Goal: Task Accomplishment & Management: Complete application form

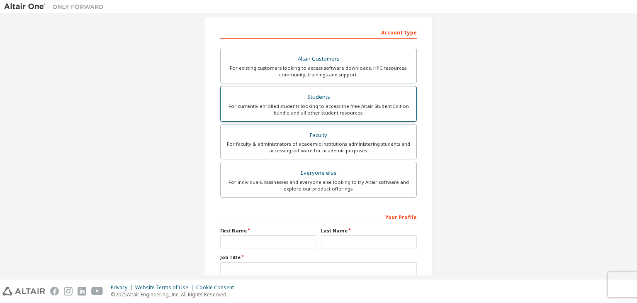
scroll to position [124, 0]
click at [279, 107] on div "For currently enrolled students looking to access the free Altair Student Editi…" at bounding box center [319, 109] width 186 height 13
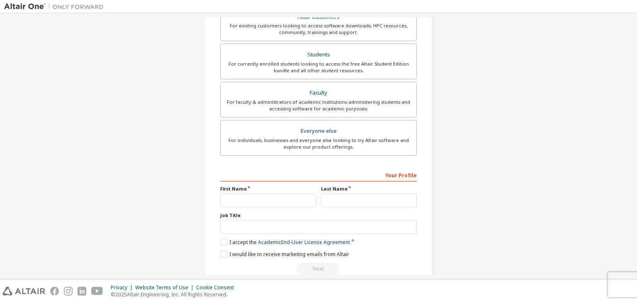
scroll to position [193, 0]
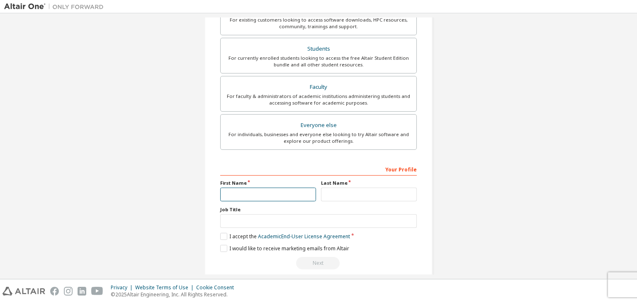
click at [243, 191] on input "text" at bounding box center [268, 195] width 96 height 14
type input "******"
click at [333, 198] on input "text" at bounding box center [369, 195] width 96 height 14
type input "**********"
click at [279, 229] on div "**********" at bounding box center [318, 215] width 197 height 107
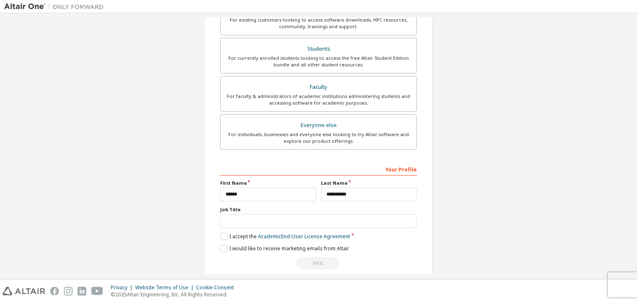
click at [257, 221] on input "text" at bounding box center [318, 221] width 197 height 14
click at [229, 219] on input "text" at bounding box center [318, 221] width 197 height 14
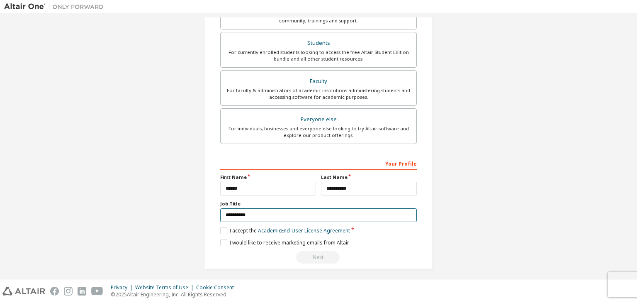
scroll to position [202, 0]
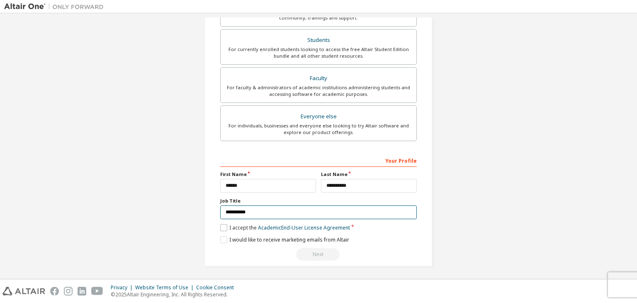
type input "**********"
click at [220, 225] on label "I accept the Academic End-User License Agreement" at bounding box center [285, 227] width 130 height 7
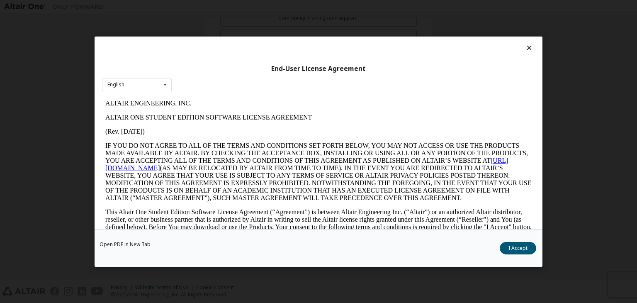
scroll to position [0, 0]
click at [520, 249] on button "I Accept" at bounding box center [518, 248] width 37 height 12
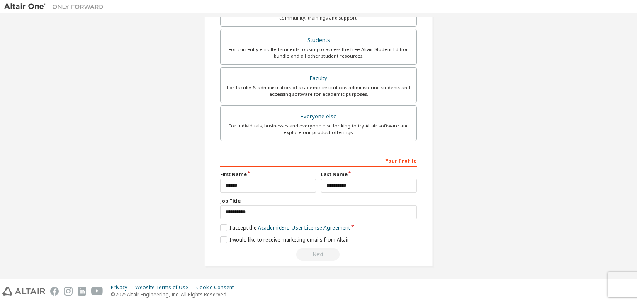
click at [315, 251] on div "Next" at bounding box center [318, 254] width 197 height 12
click at [221, 238] on label "I would like to receive marketing emails from Altair" at bounding box center [284, 239] width 129 height 7
click at [222, 240] on label "I would like to receive marketing emails from Altair" at bounding box center [284, 239] width 129 height 7
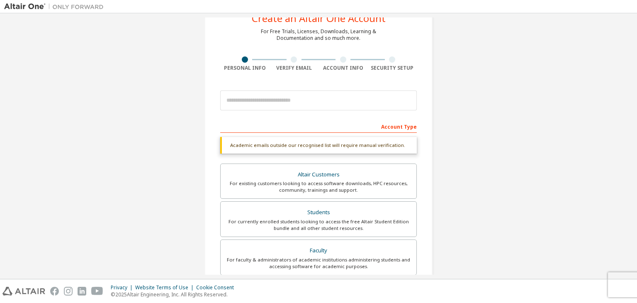
scroll to position [22, 0]
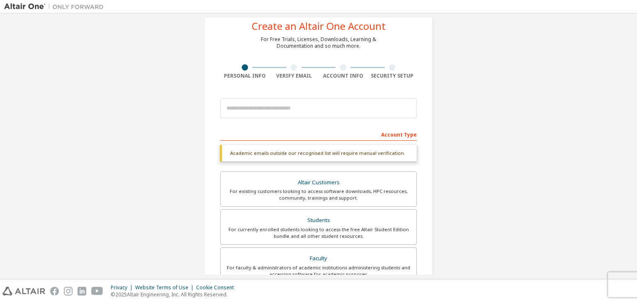
click at [277, 156] on div "Academic emails outside our recognised list will require manual verification." at bounding box center [318, 153] width 197 height 17
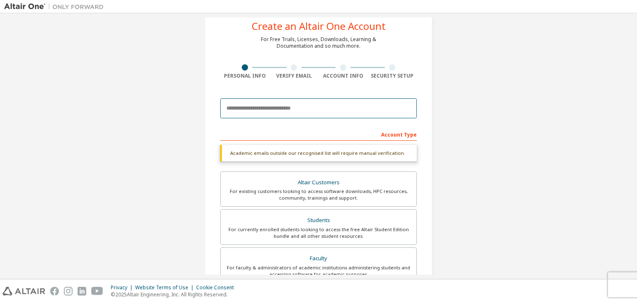
click at [254, 110] on input "email" at bounding box center [318, 108] width 197 height 20
type input "**********"
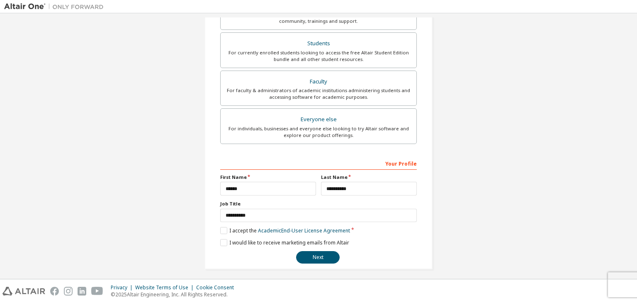
scroll to position [181, 0]
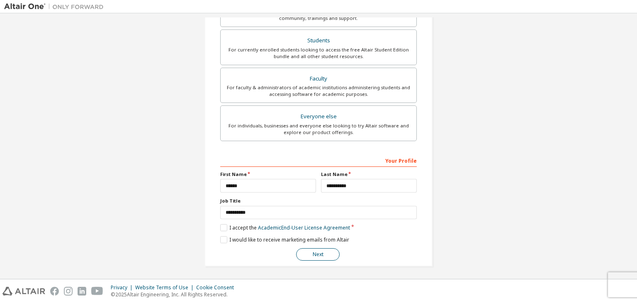
click at [318, 251] on button "Next" at bounding box center [318, 254] width 44 height 12
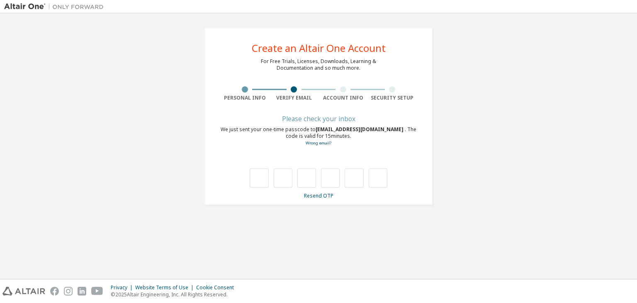
type input "*"
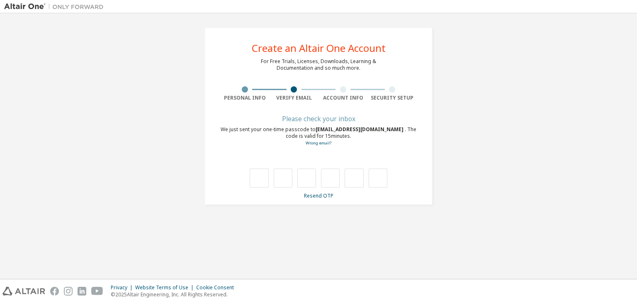
type input "*"
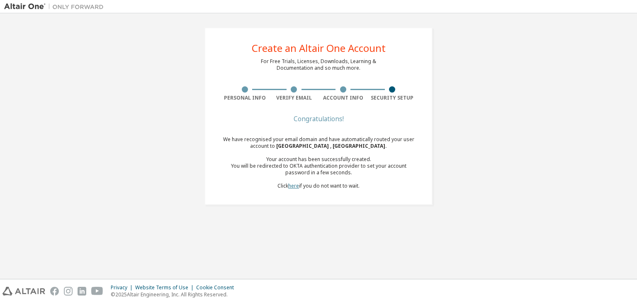
click at [294, 186] on link "here" at bounding box center [293, 185] width 11 height 7
